Goal: Check status: Check status

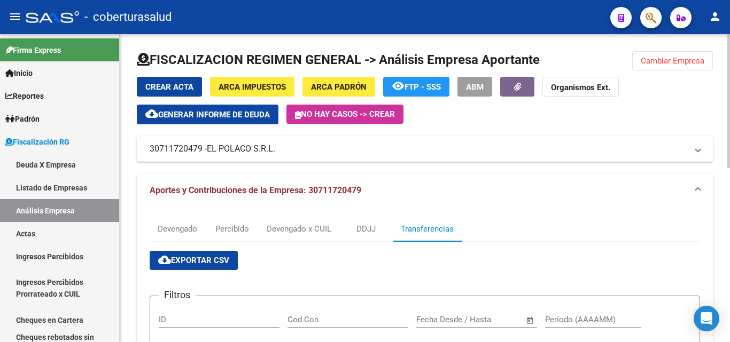
click at [629, 64] on div at bounding box center [425, 64] width 576 height 26
drag, startPoint x: 640, startPoint y: 62, endPoint x: 636, endPoint y: 68, distance: 7.4
click at [640, 62] on span "Cambiar Empresa" at bounding box center [672, 61] width 64 height 10
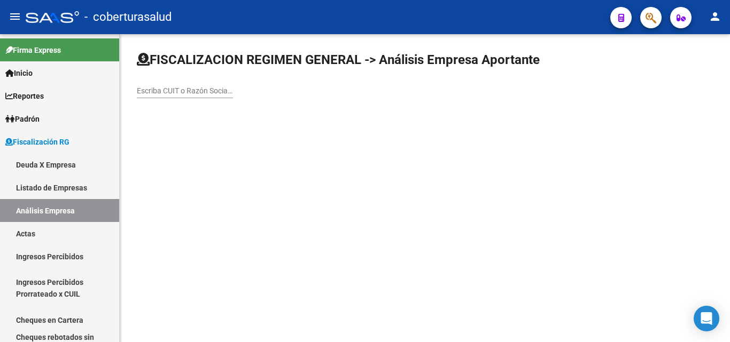
click at [192, 94] on input "Escriba CUIT o Razón Social para buscar" at bounding box center [185, 91] width 96 height 9
paste input "27339771311"
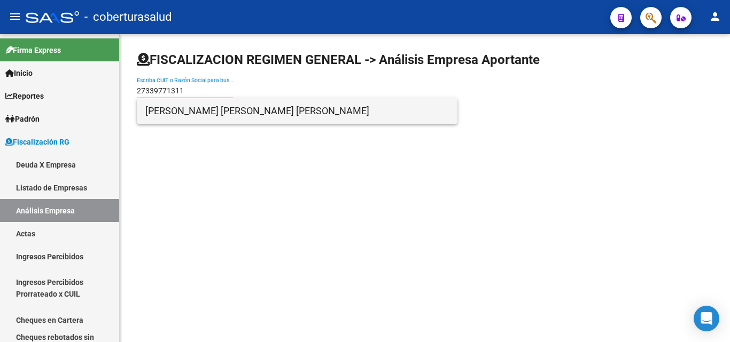
type input "27339771311"
click at [212, 114] on span "[PERSON_NAME] [PERSON_NAME] [PERSON_NAME]" at bounding box center [296, 111] width 303 height 26
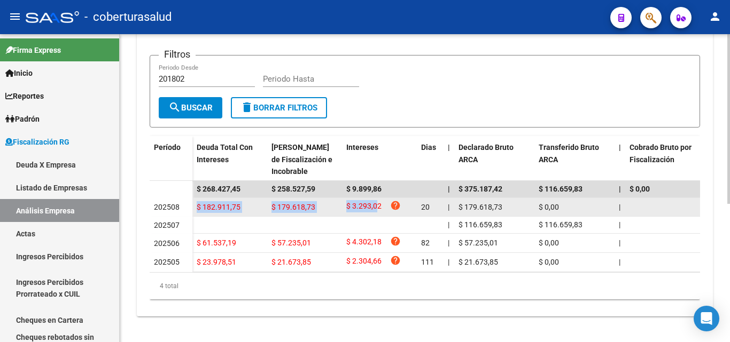
drag, startPoint x: 202, startPoint y: 197, endPoint x: 379, endPoint y: 195, distance: 176.8
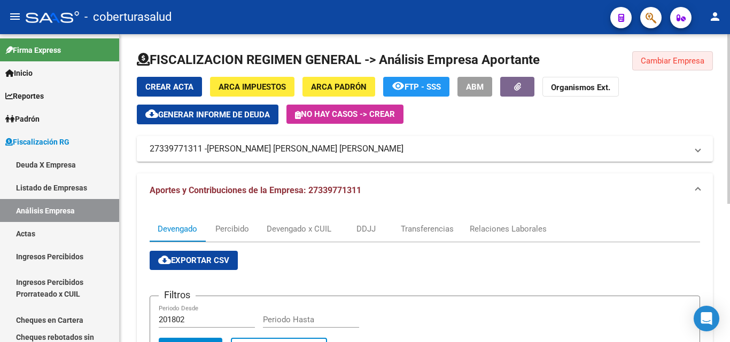
click at [696, 65] on span "Cambiar Empresa" at bounding box center [672, 61] width 64 height 10
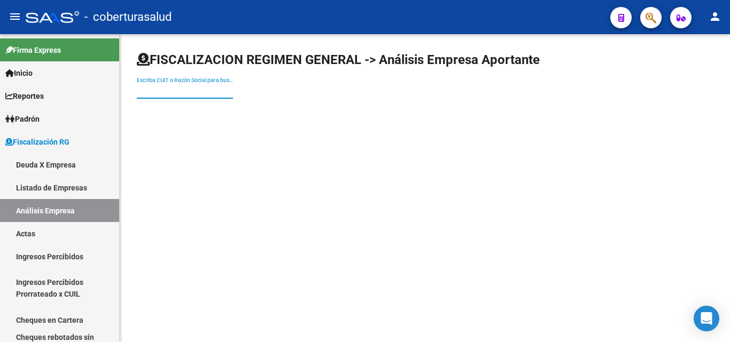
click at [194, 90] on input "Escriba CUIT o Razón Social para buscar" at bounding box center [185, 91] width 96 height 9
paste input "30716671379"
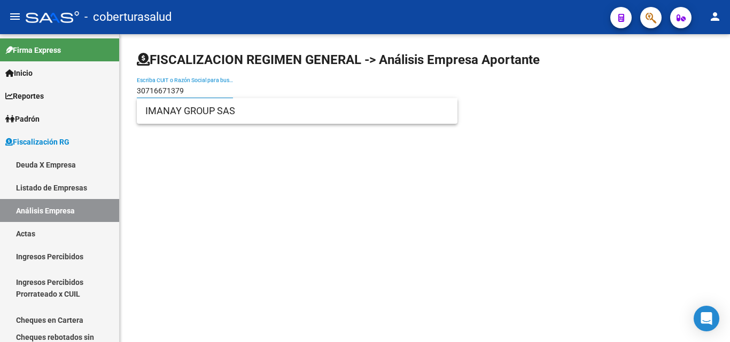
type input "30716671379"
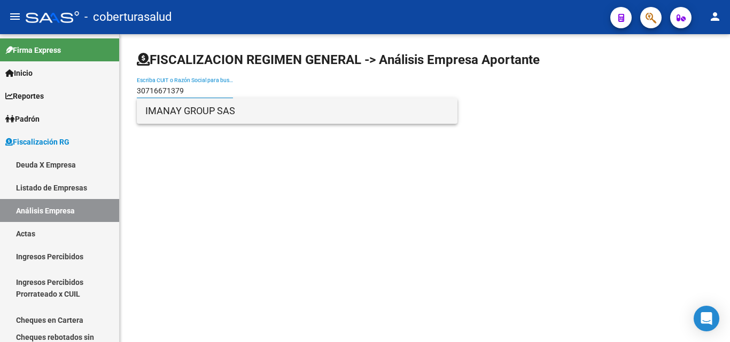
click at [184, 114] on span "IMANAY GROUP SAS" at bounding box center [296, 111] width 303 height 26
